Goal: Navigation & Orientation: Find specific page/section

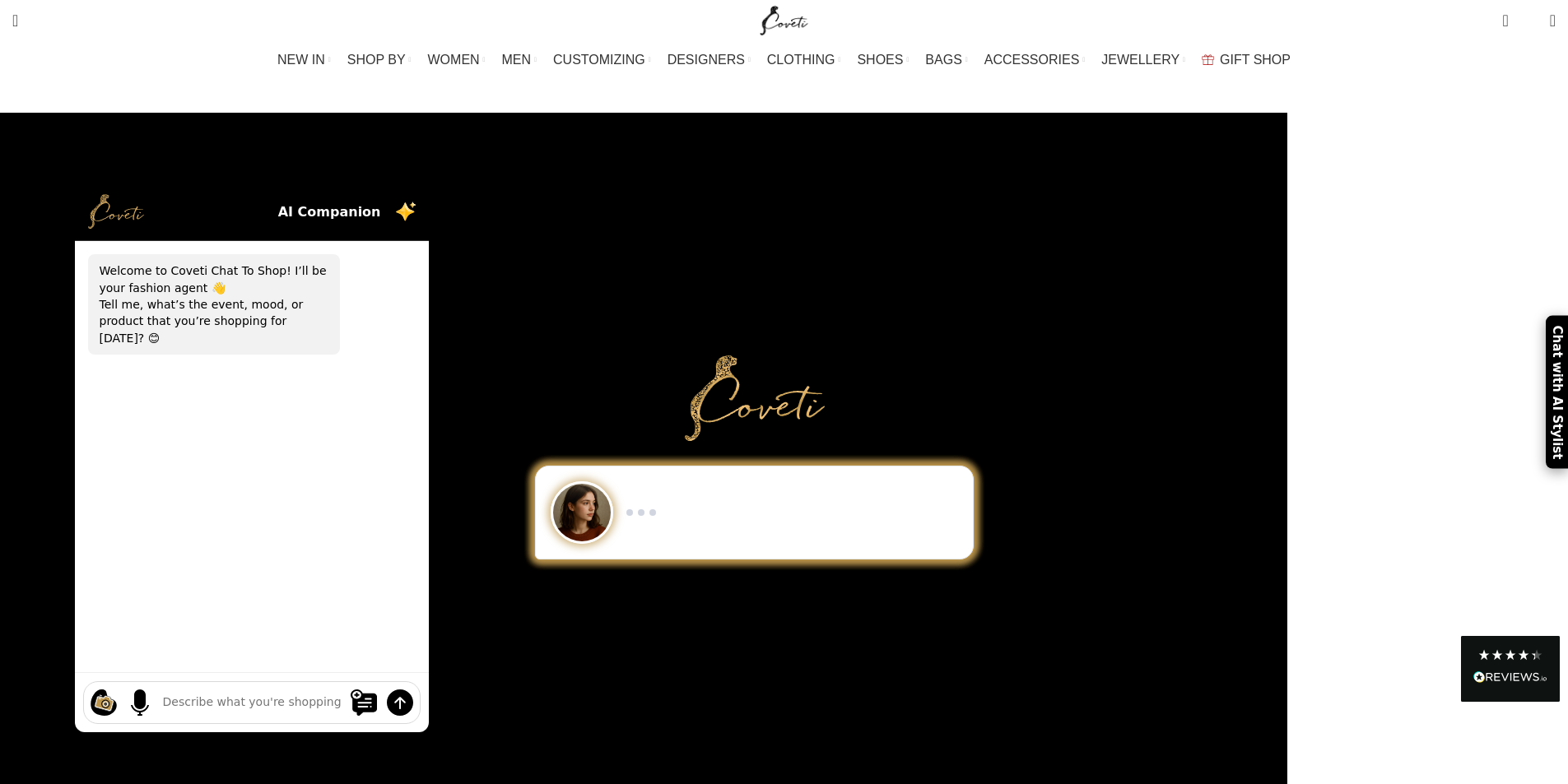
scroll to position [82, 0]
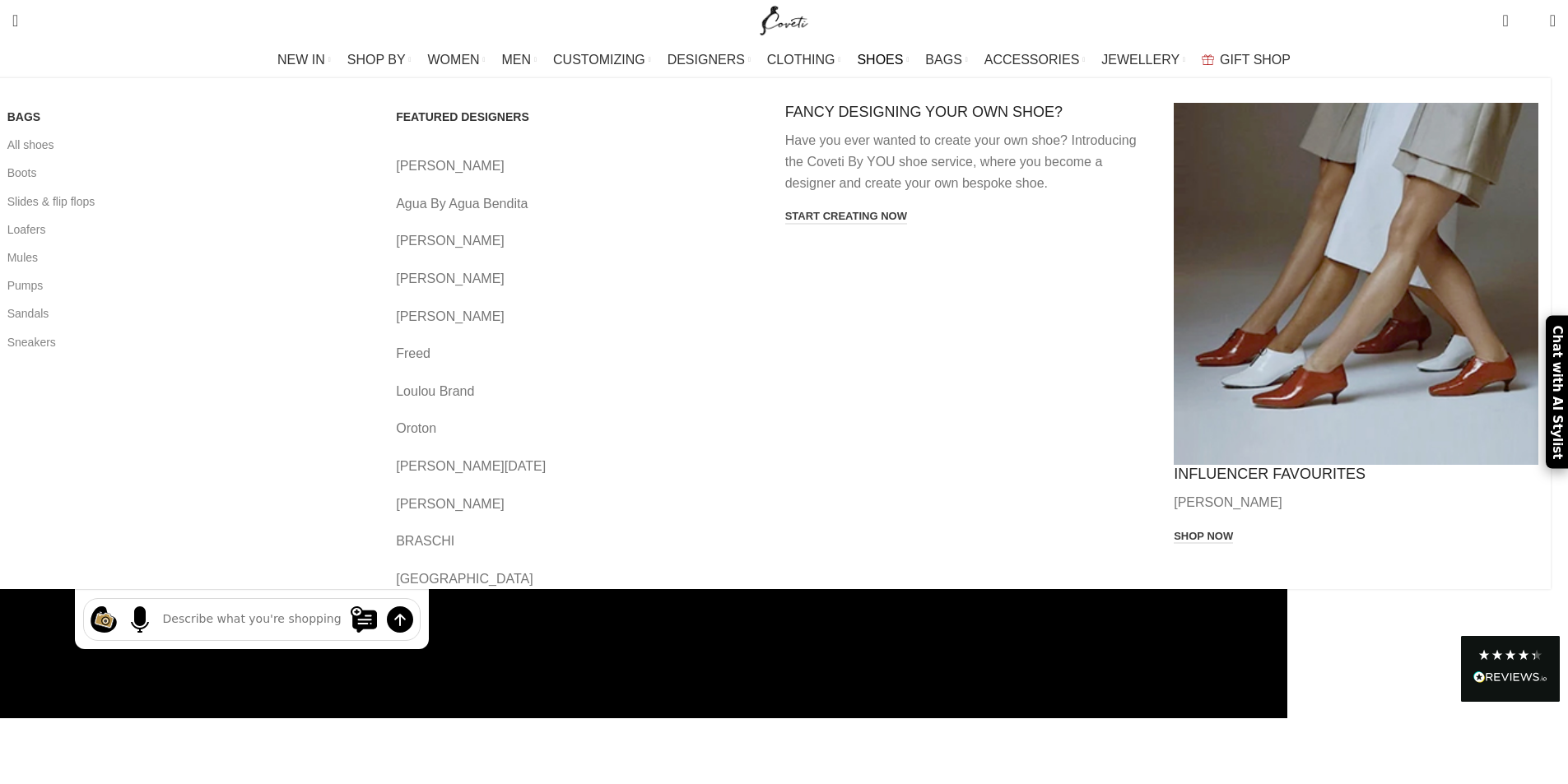
click at [602, 208] on link "Agua By Agua Bendita" at bounding box center [577, 204] width 364 height 21
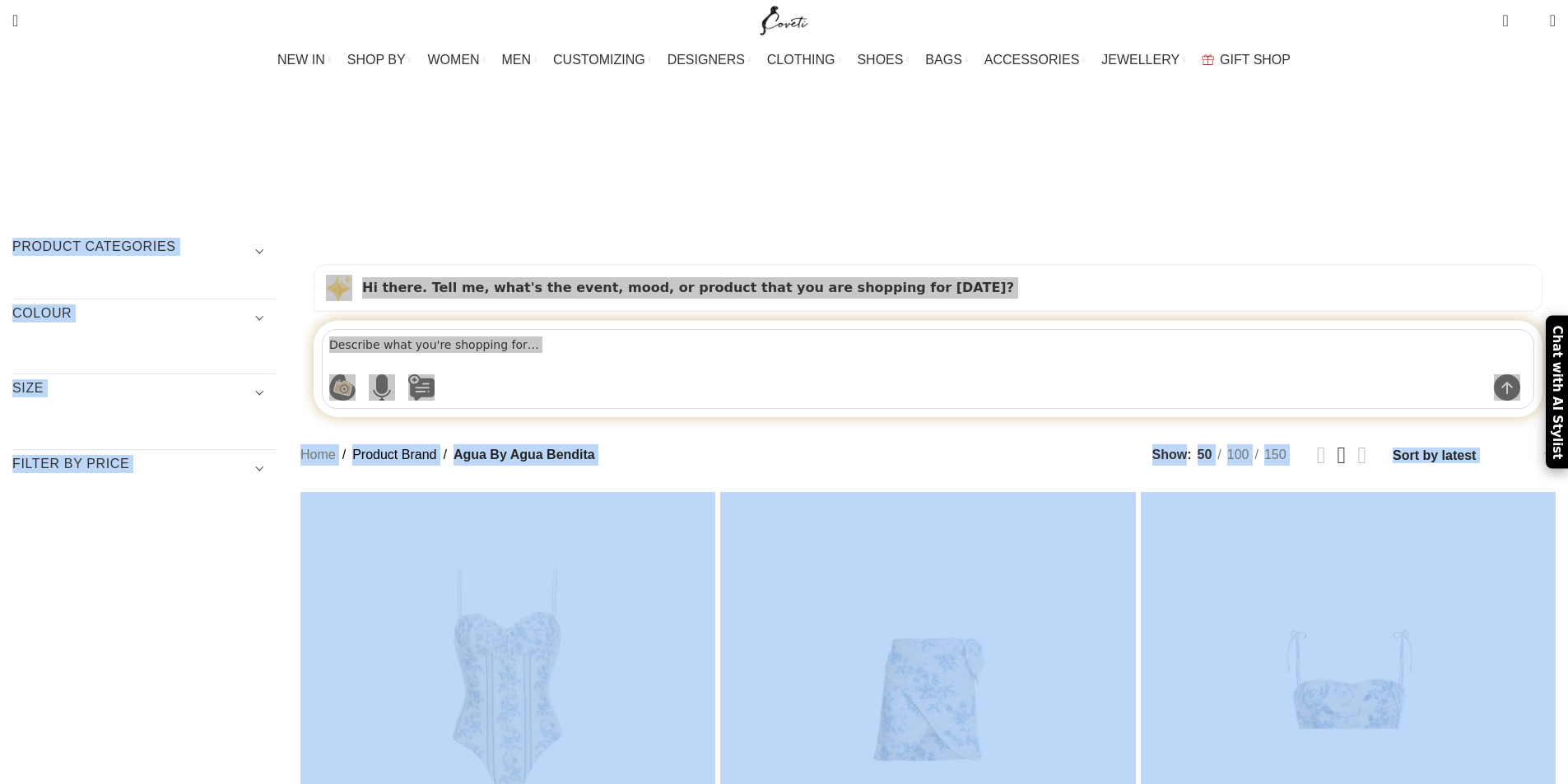
click at [782, 26] on img "Site logo" at bounding box center [784, 20] width 55 height 41
